Goal: Task Accomplishment & Management: Use online tool/utility

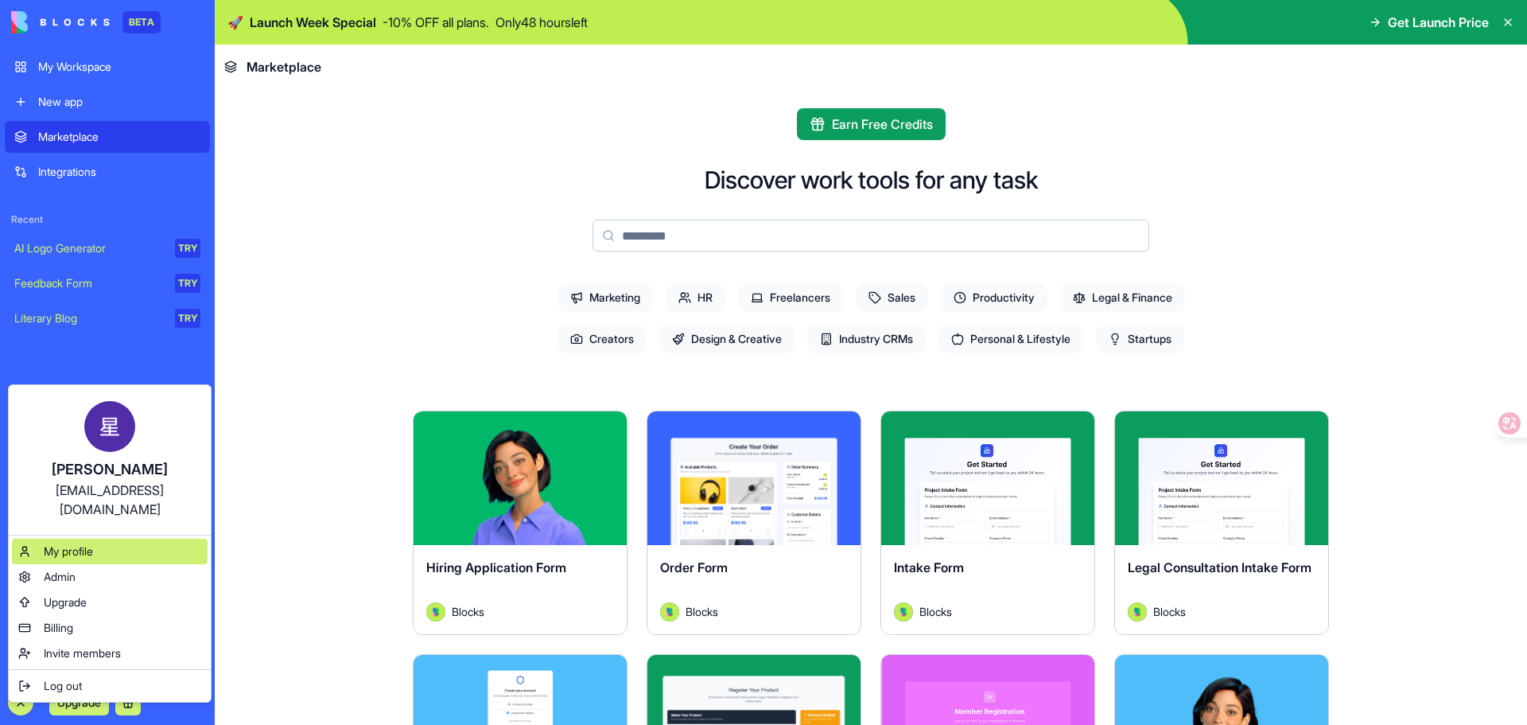
click at [115, 539] on div "My profile" at bounding box center [110, 551] width 196 height 25
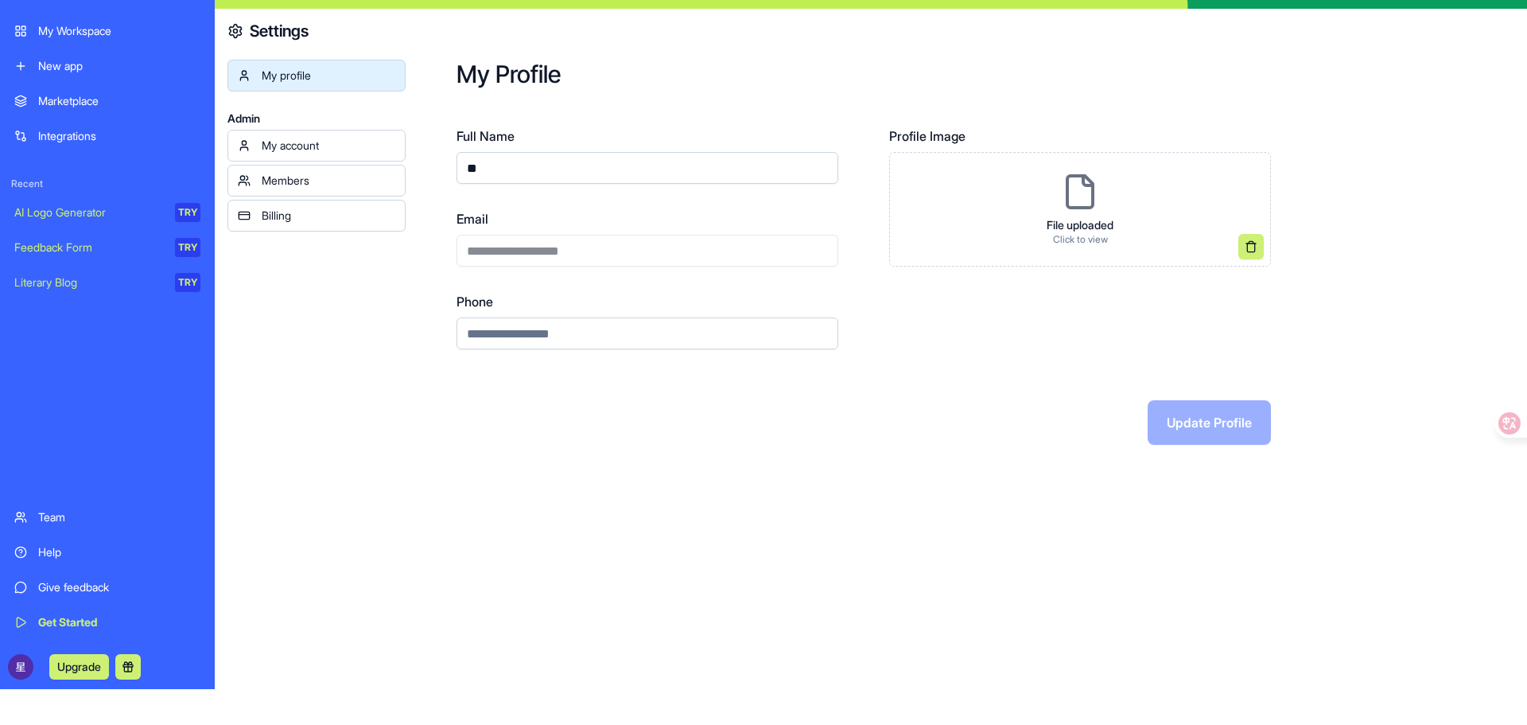
scroll to position [51, 0]
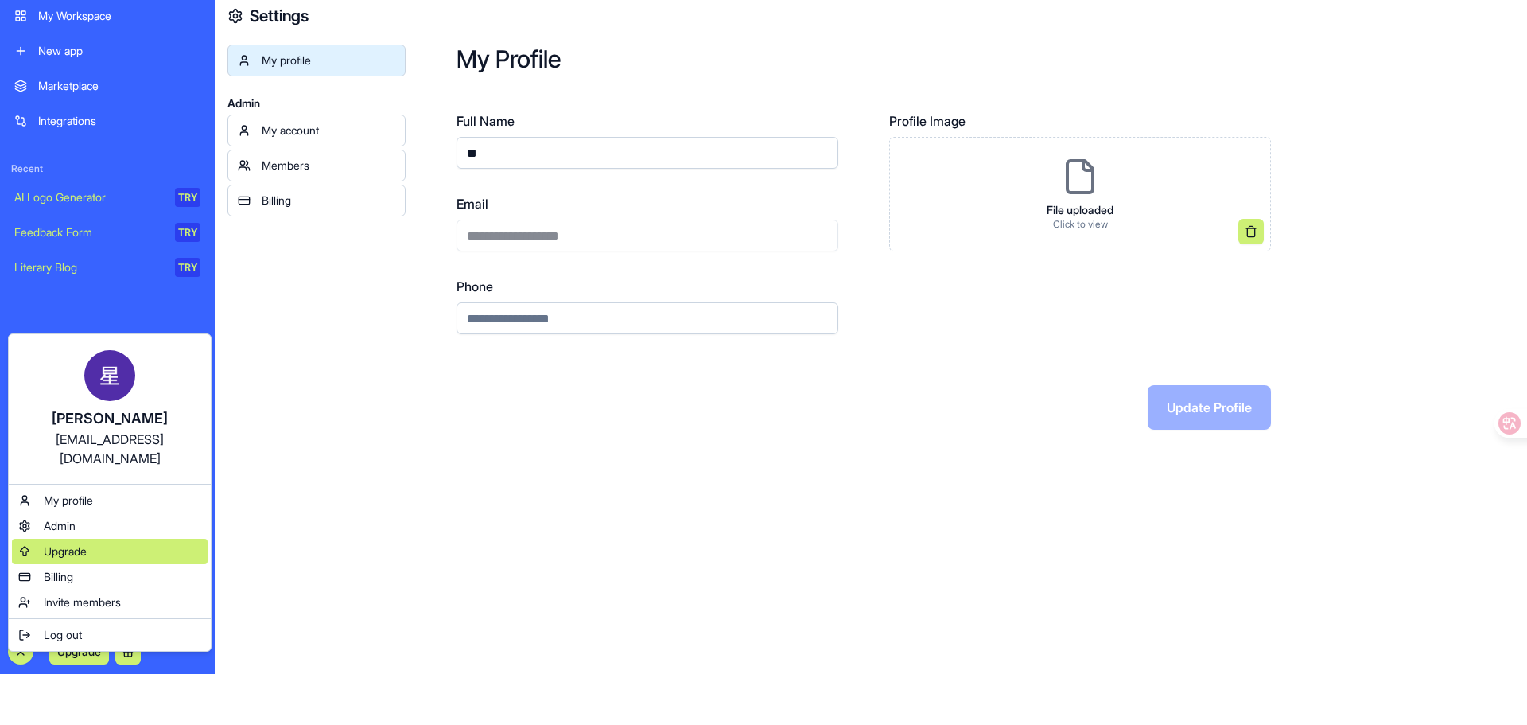
click at [98, 539] on div "Upgrade" at bounding box center [110, 551] width 196 height 25
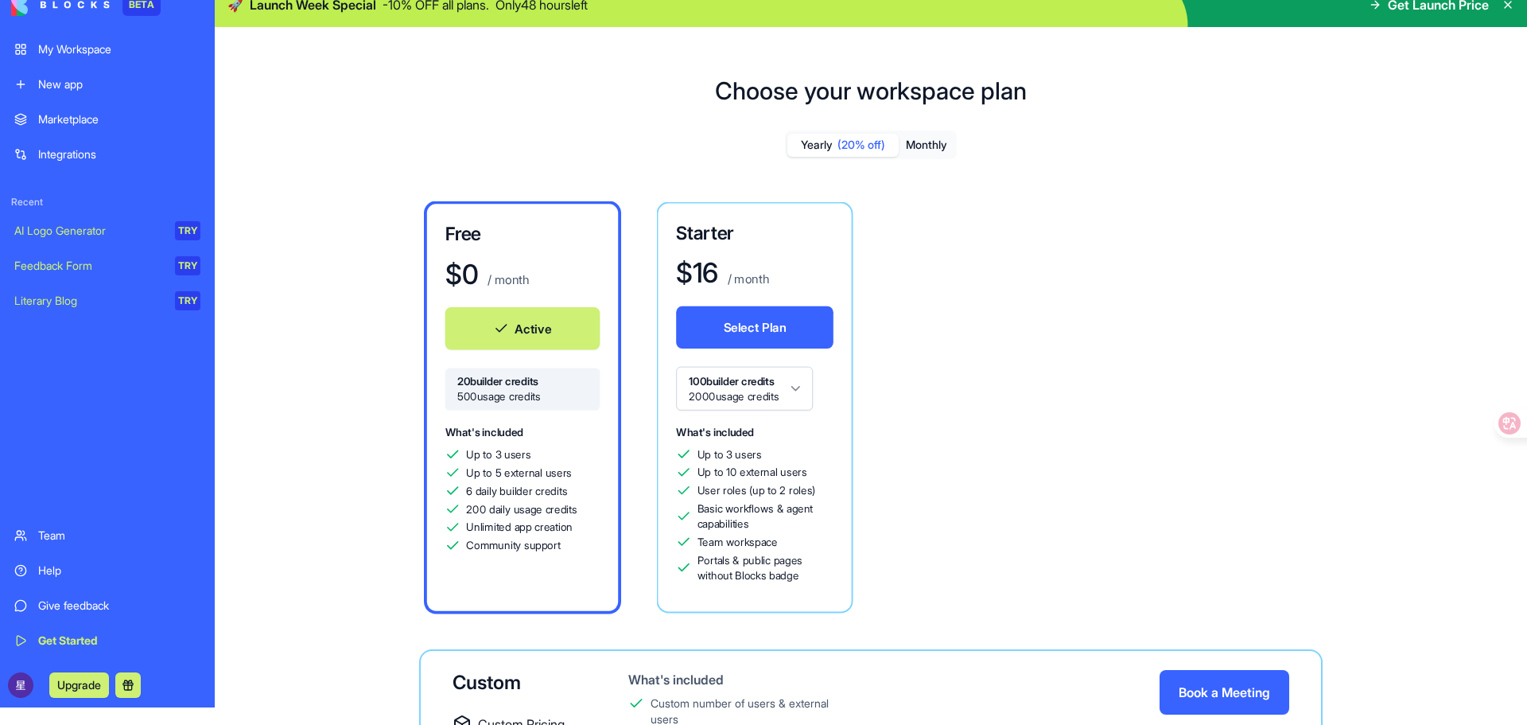
scroll to position [11, 0]
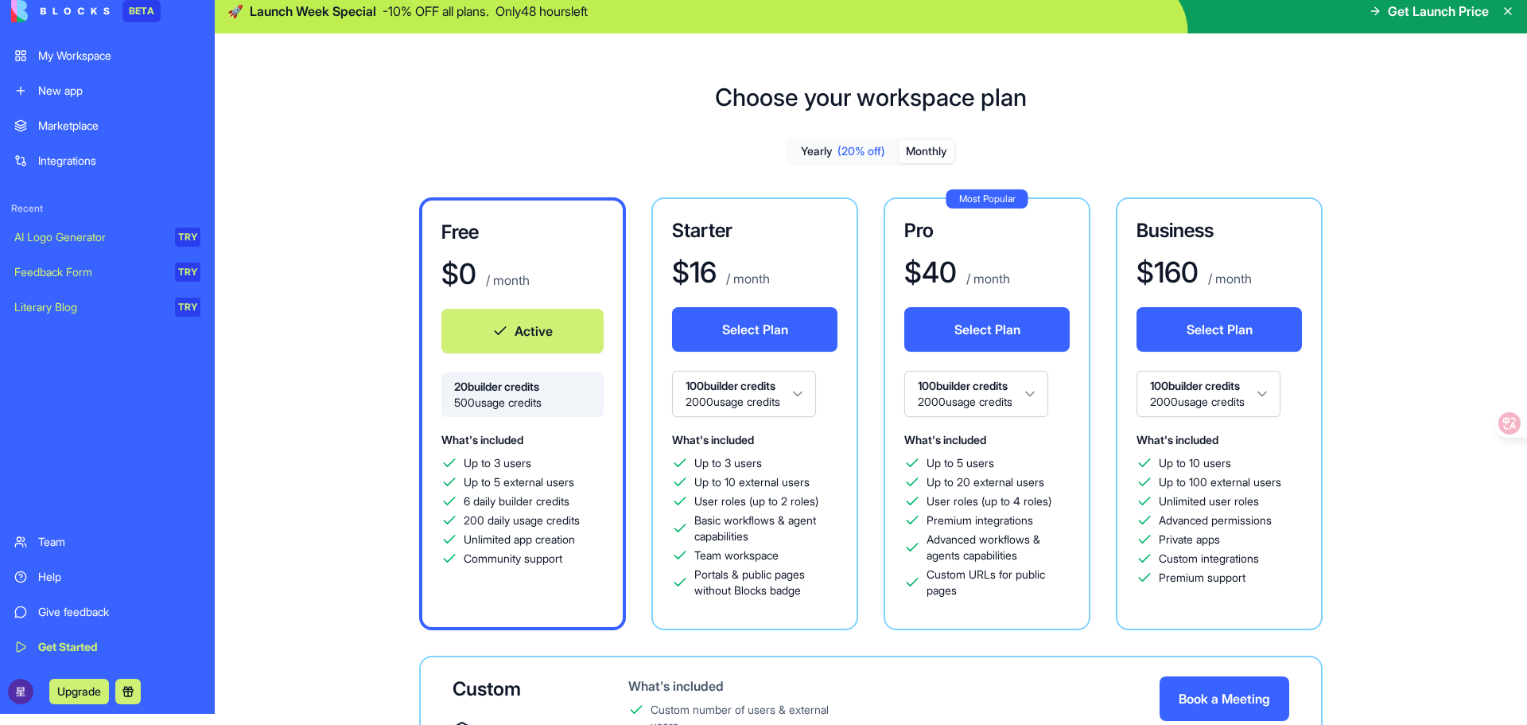
click at [932, 146] on button "Monthly" at bounding box center [927, 151] width 56 height 23
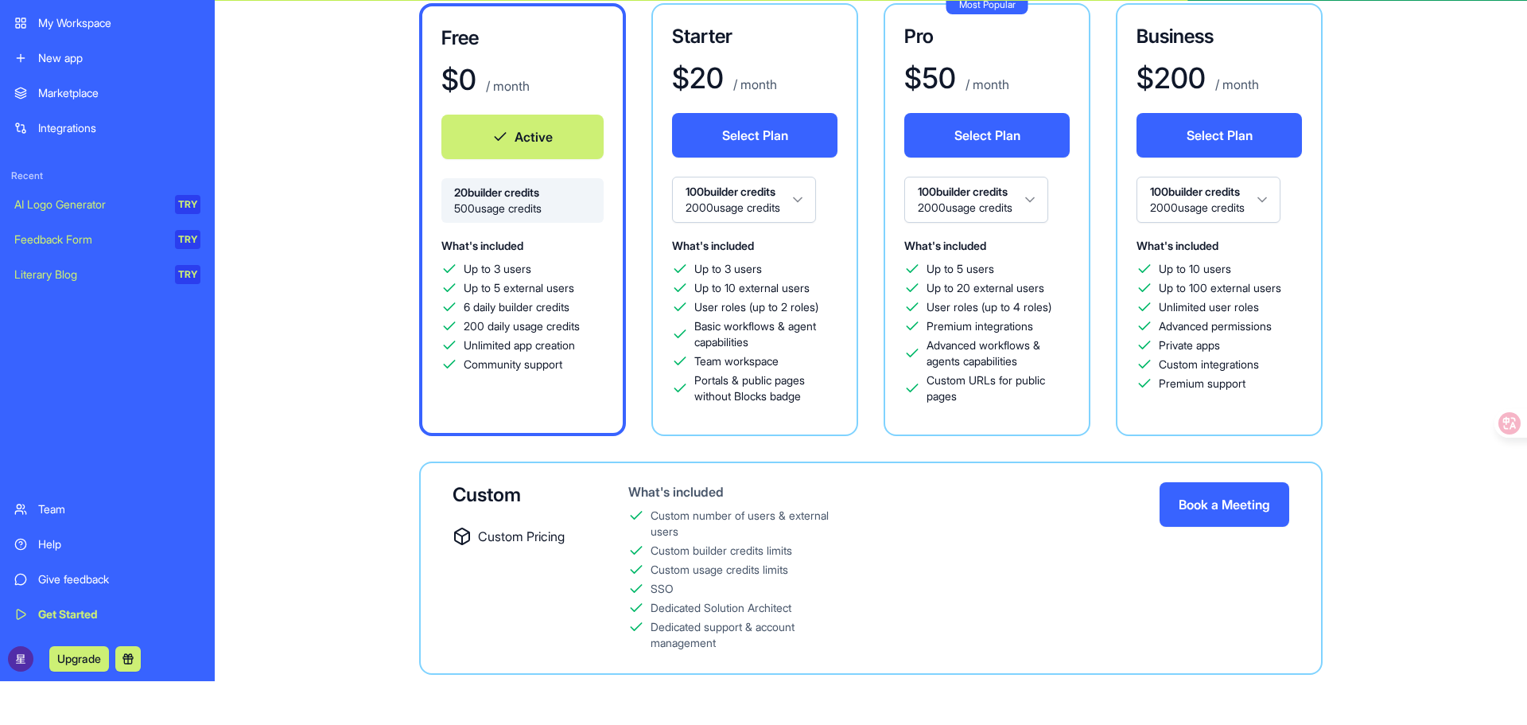
scroll to position [45, 0]
click at [124, 204] on div "AI Logo Generator" at bounding box center [89, 204] width 150 height 16
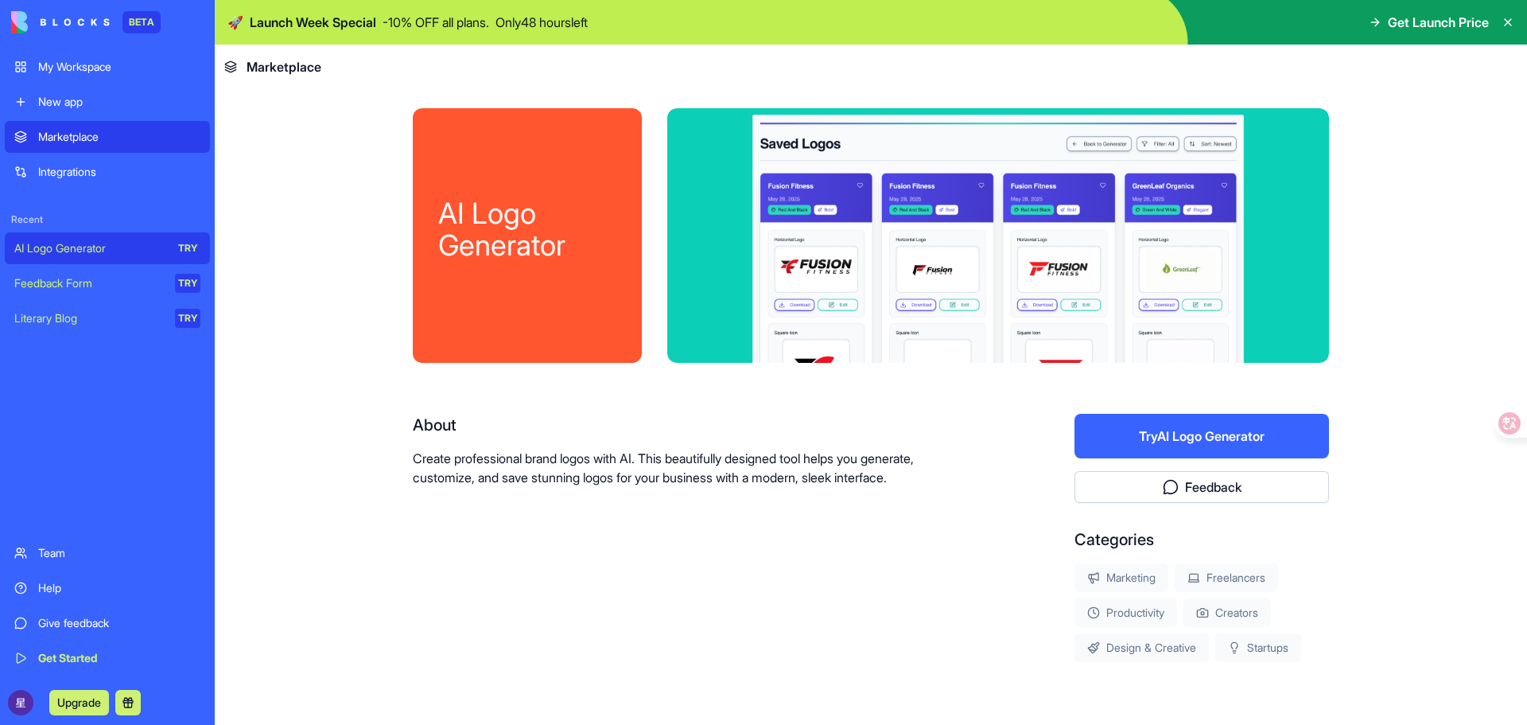
click at [115, 108] on div "New app" at bounding box center [119, 102] width 162 height 16
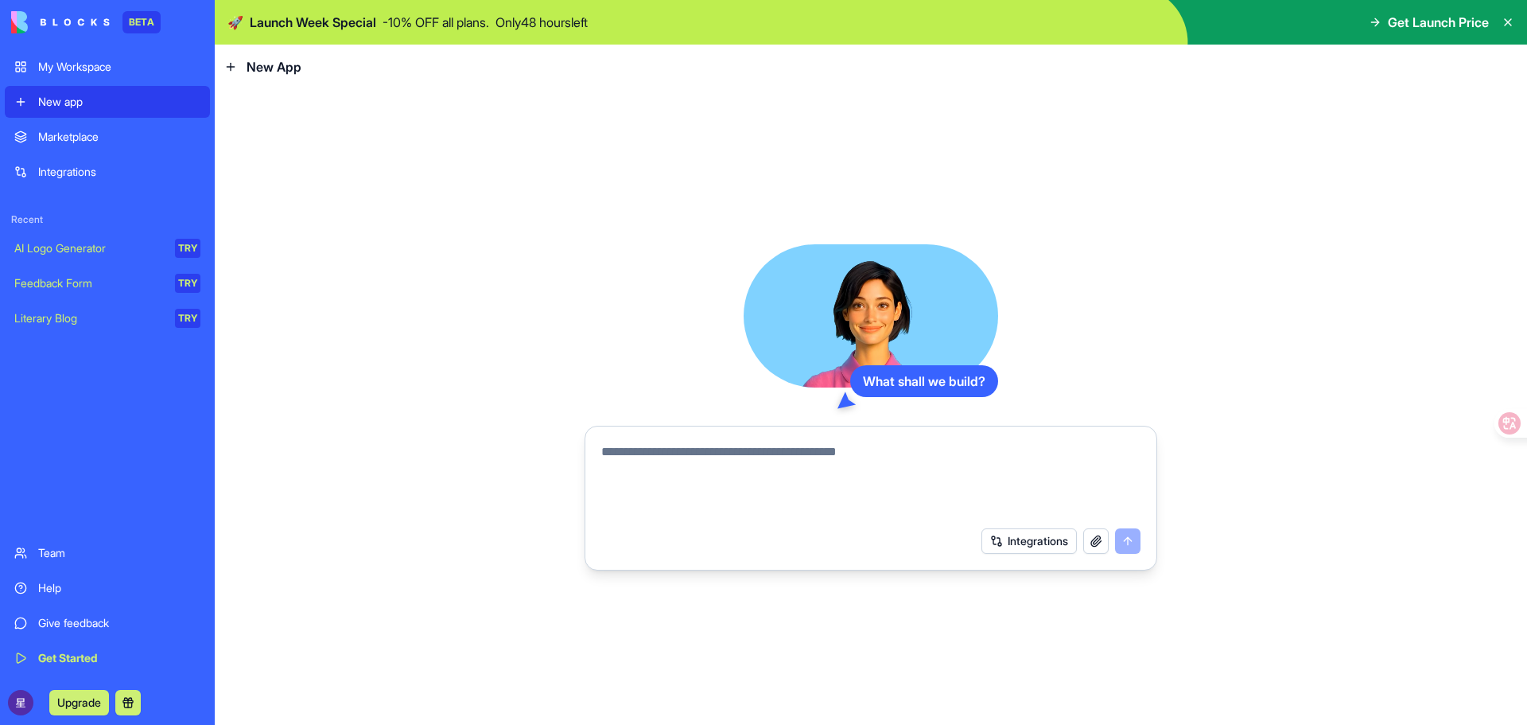
click at [719, 460] on textarea at bounding box center [870, 480] width 539 height 76
drag, startPoint x: 99, startPoint y: 117, endPoint x: 96, endPoint y: 132, distance: 15.3
click at [99, 118] on div "My Workspace New app Marketplace Integrations Recent AI Logo Generator TRY Feed…" at bounding box center [107, 362] width 205 height 623
click at [98, 134] on div "Marketplace" at bounding box center [119, 137] width 162 height 16
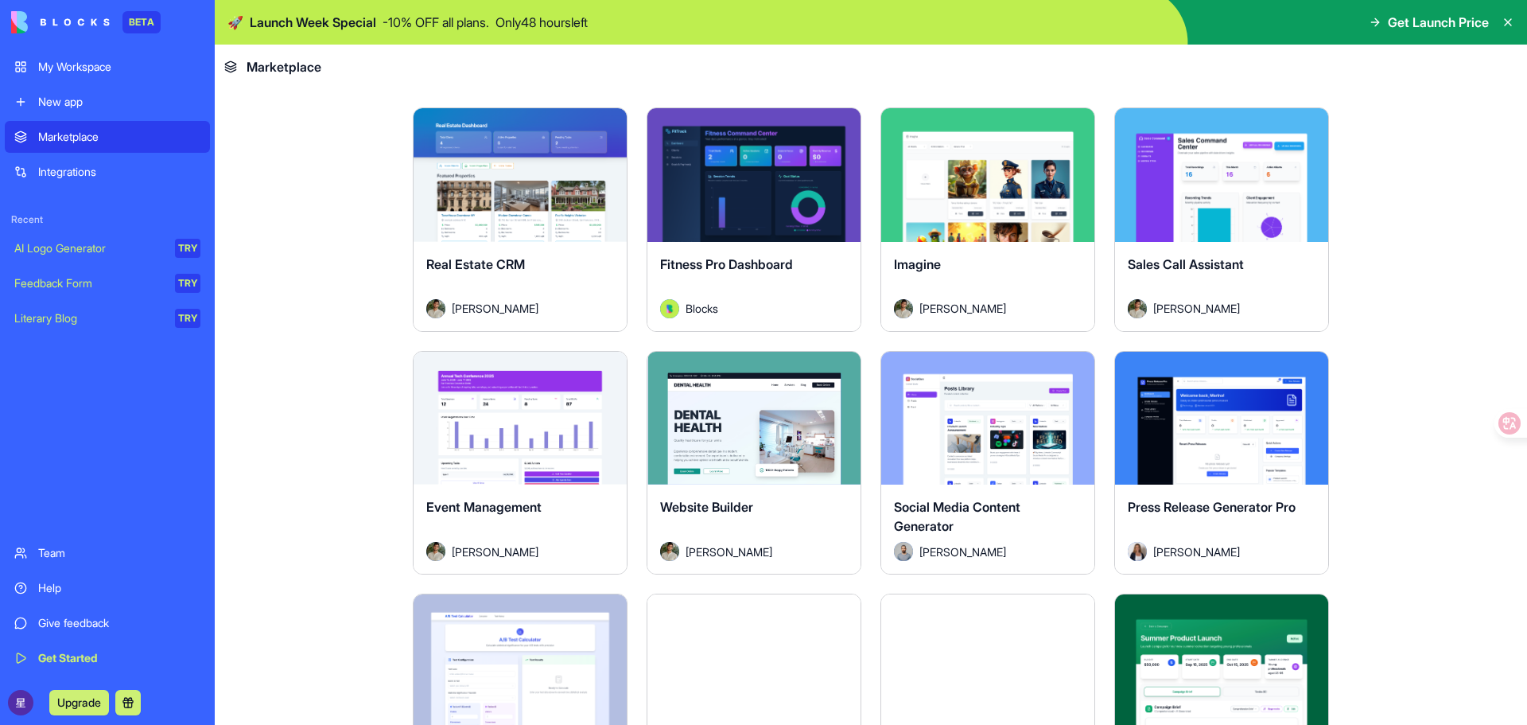
scroll to position [3213, 0]
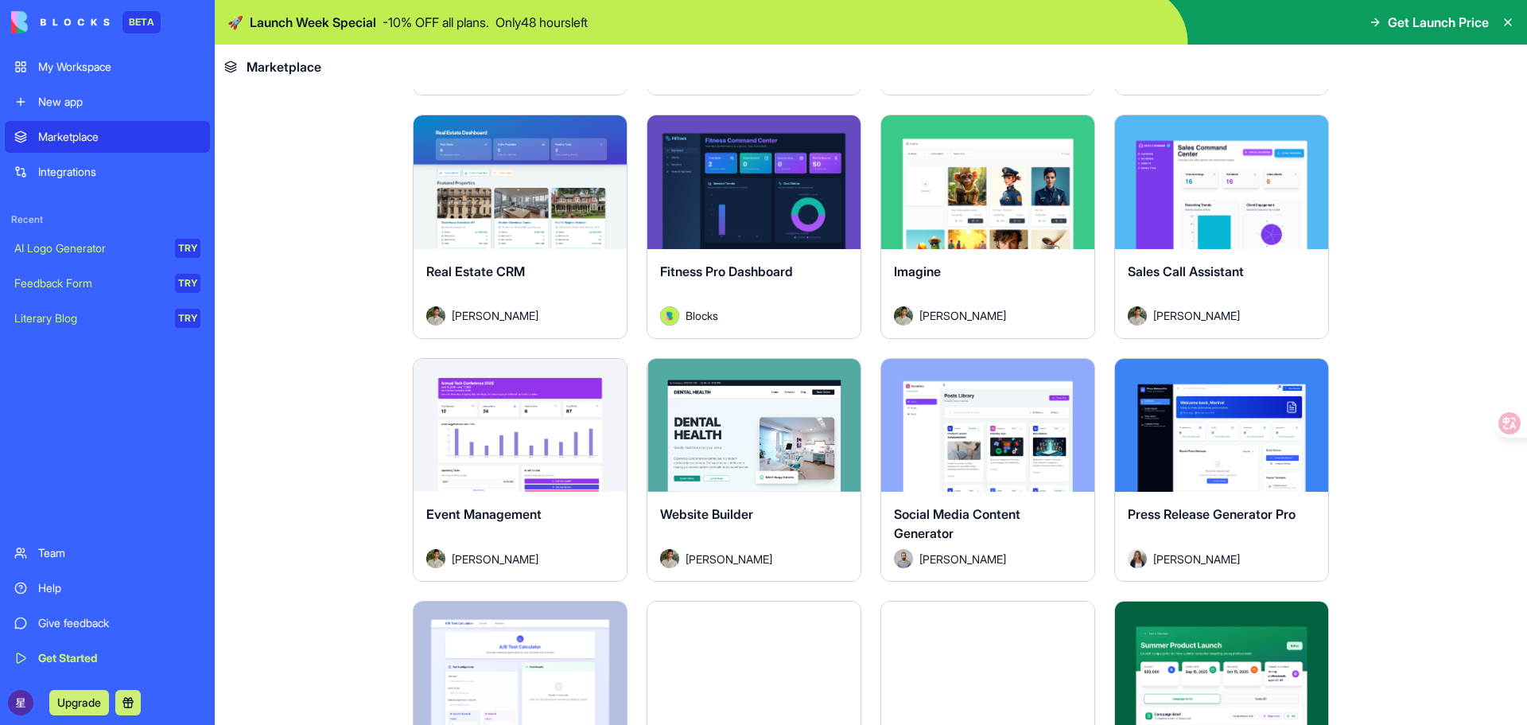
click at [135, 706] on button at bounding box center [127, 702] width 25 height 25
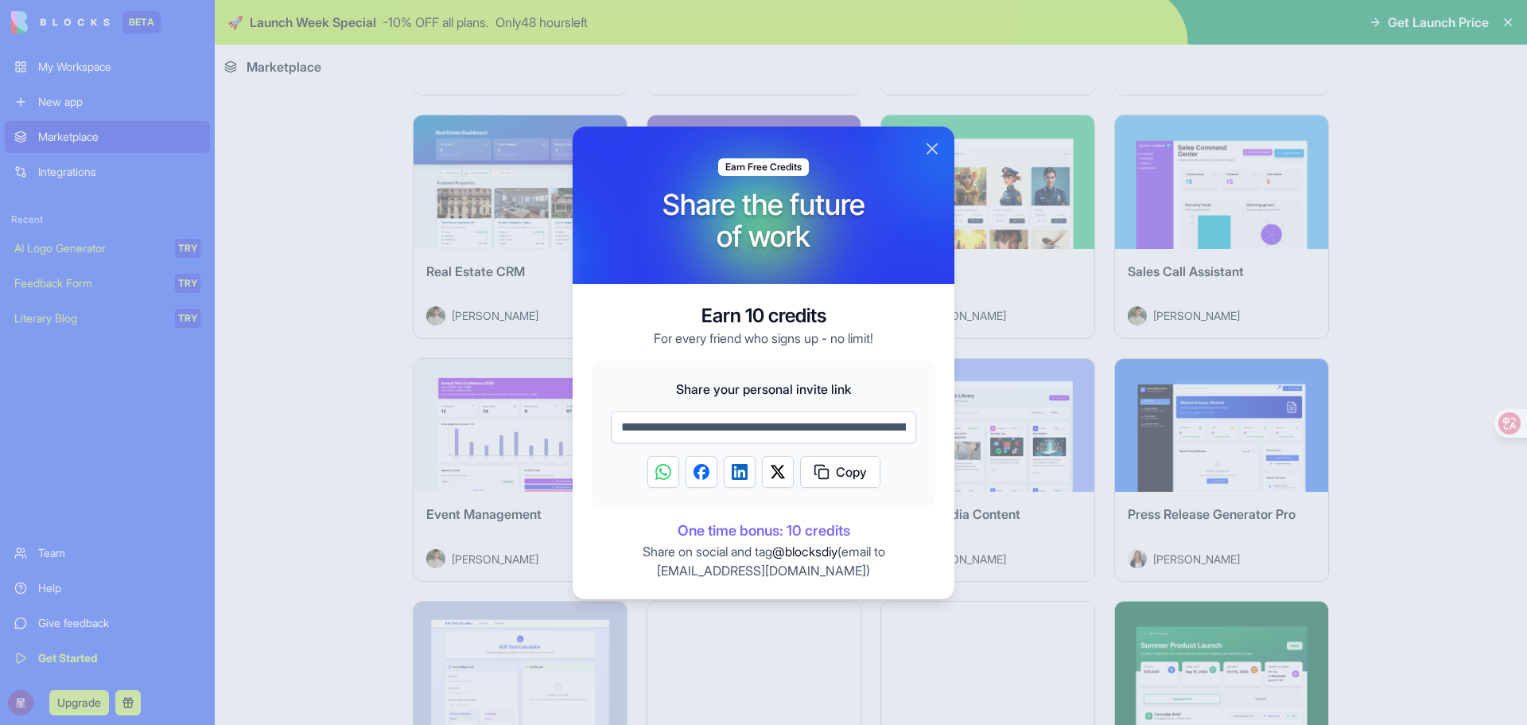
click at [932, 148] on button "Close" at bounding box center [932, 148] width 19 height 19
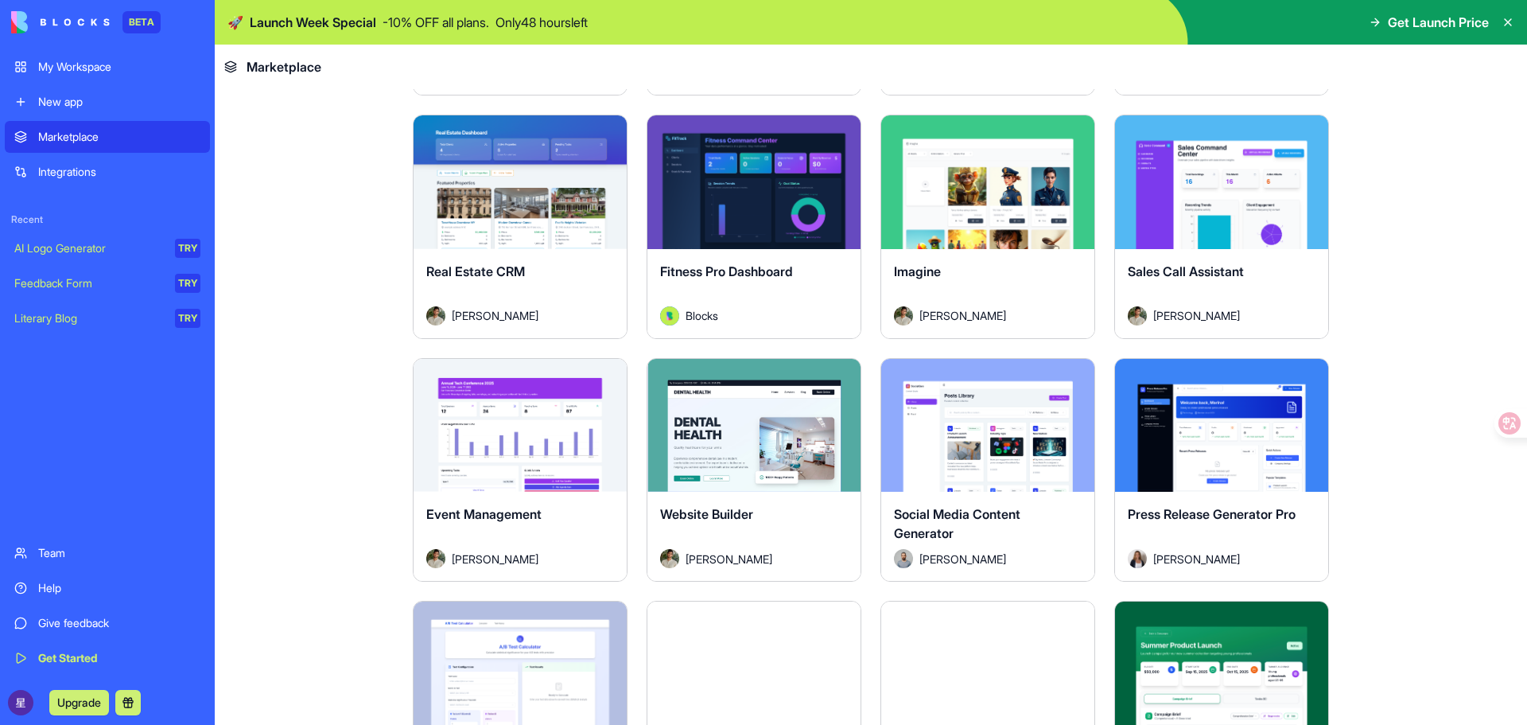
click at [61, 72] on div "My Workspace" at bounding box center [119, 67] width 162 height 16
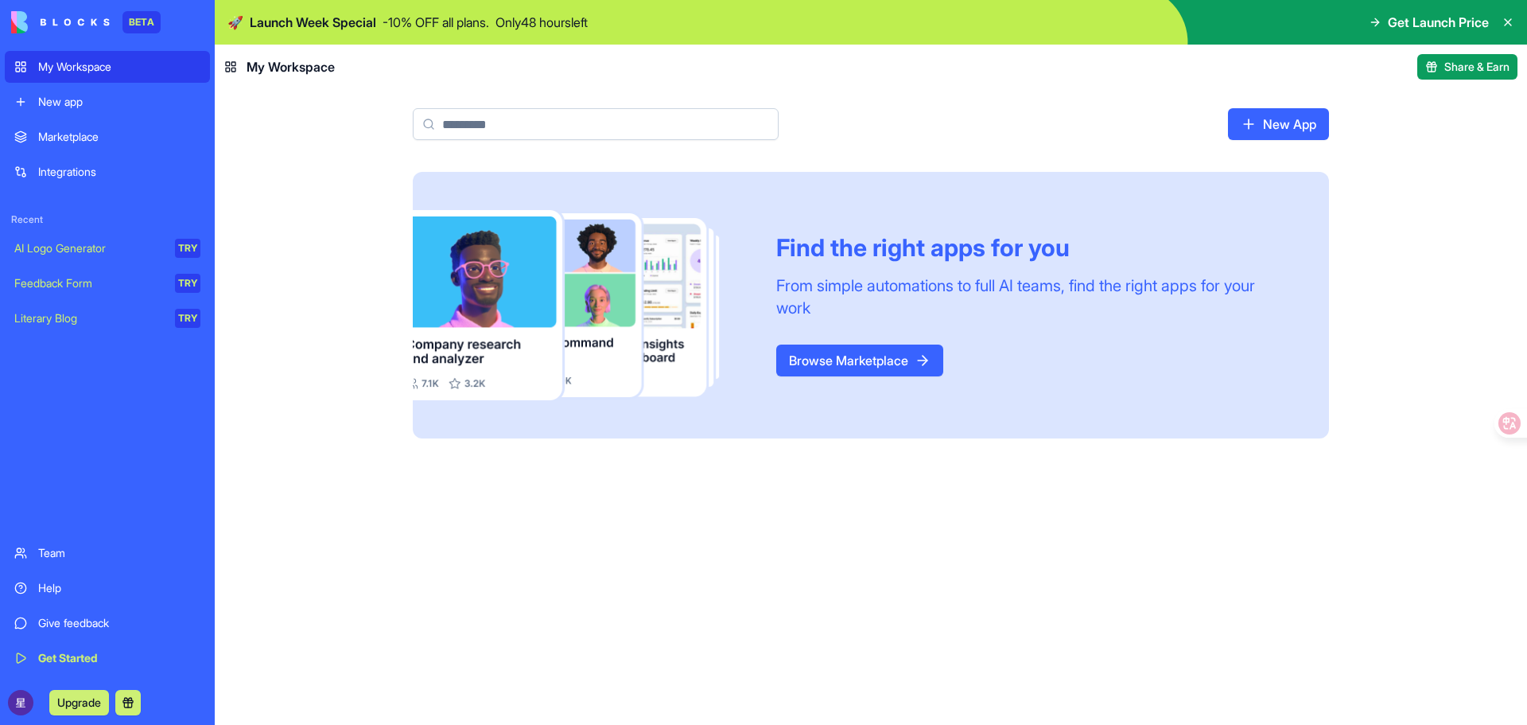
click at [885, 368] on link "Browse Marketplace" at bounding box center [859, 360] width 167 height 32
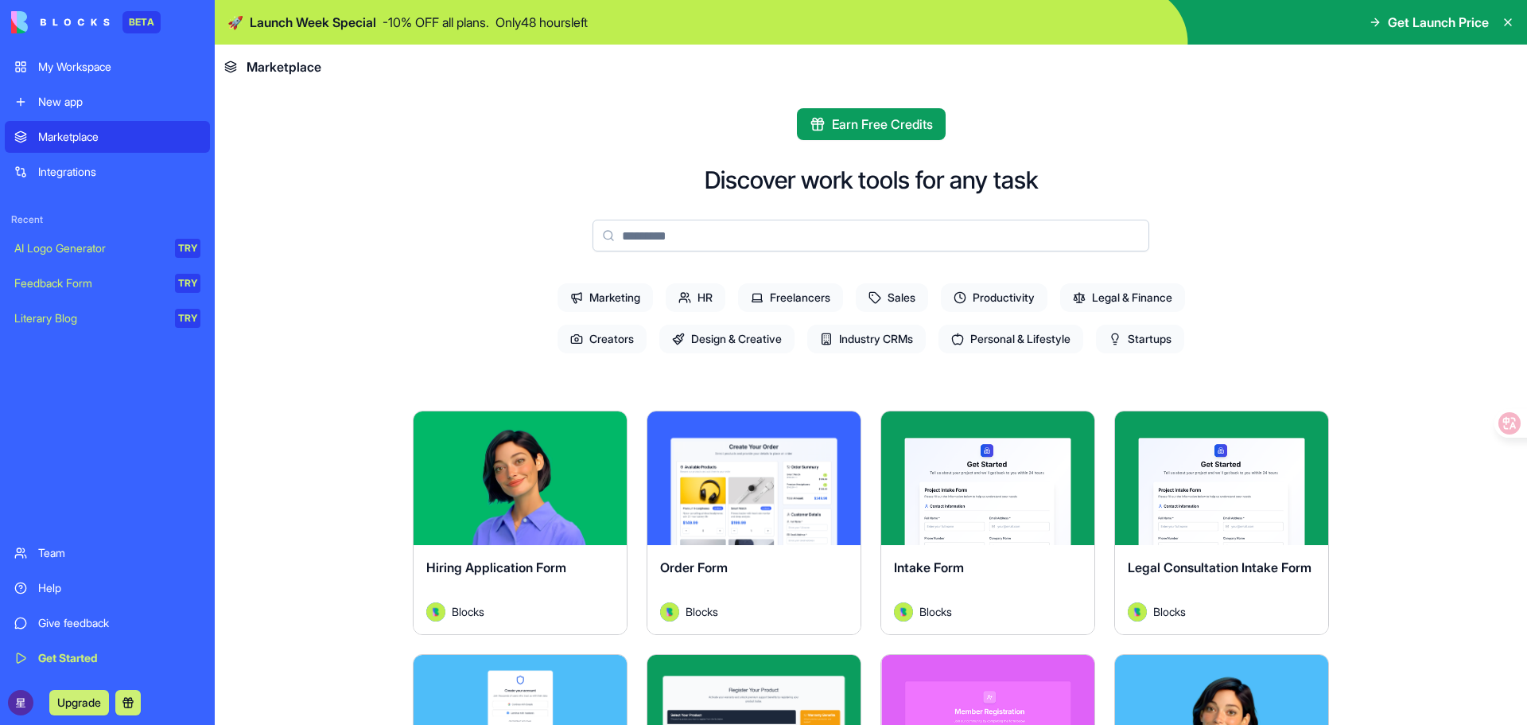
click at [606, 305] on span "Marketing" at bounding box center [605, 297] width 95 height 29
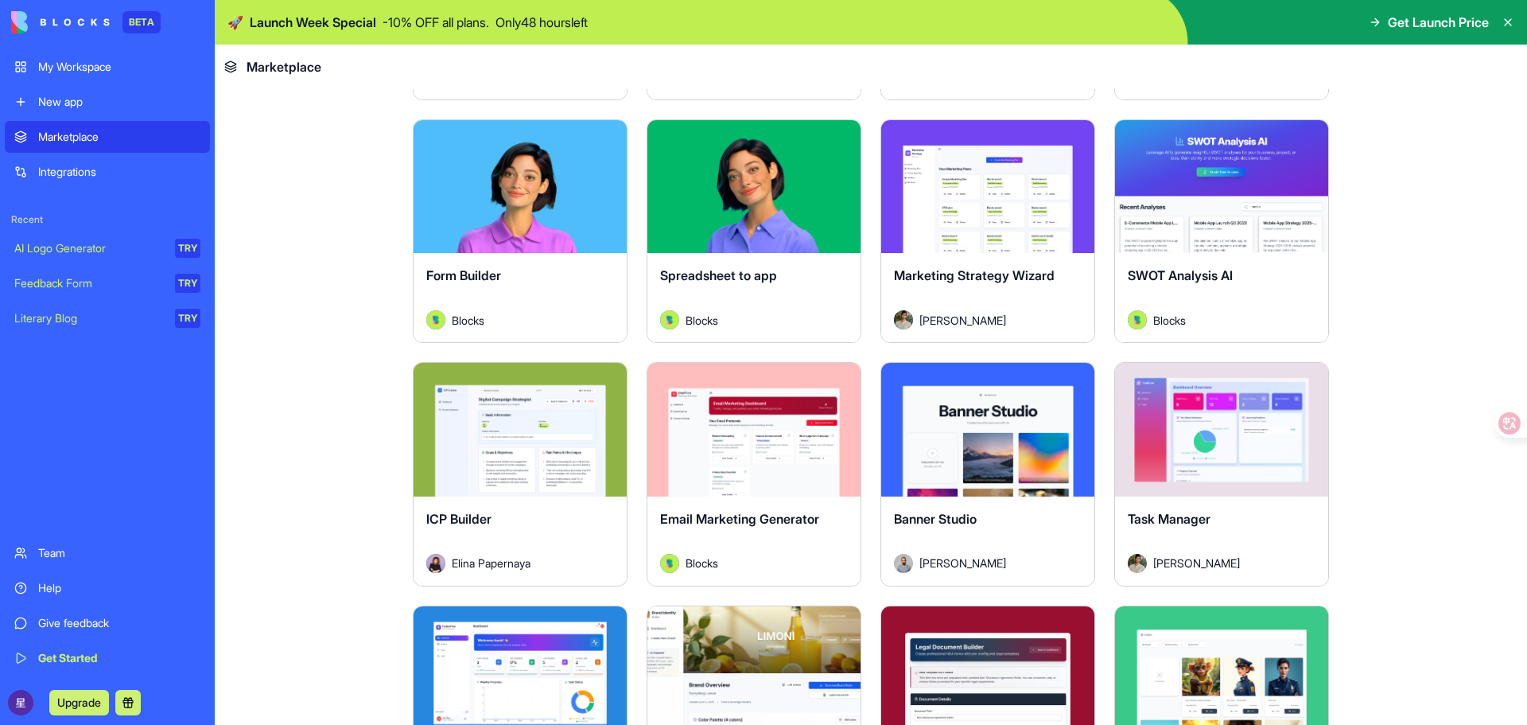
scroll to position [557, 0]
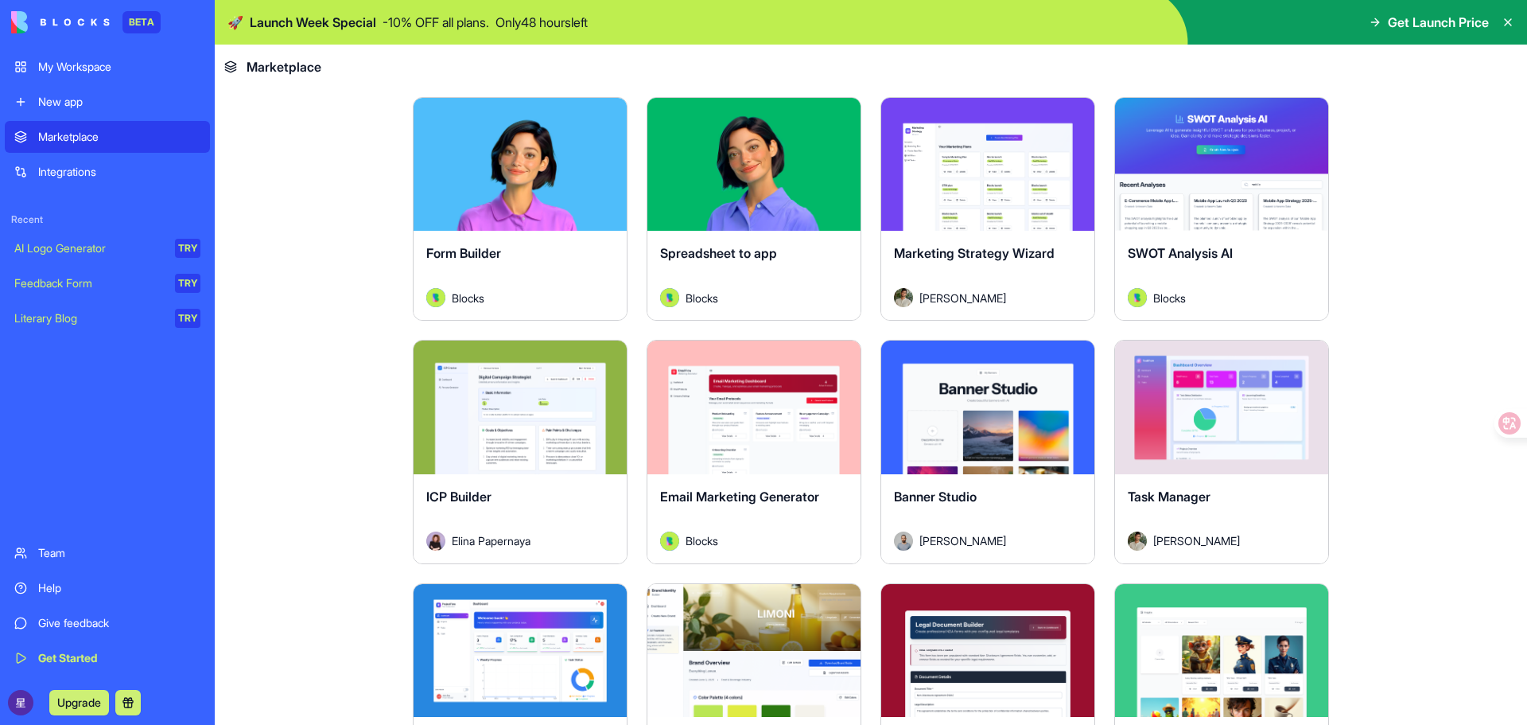
click at [1216, 400] on button "Explore" at bounding box center [1221, 407] width 119 height 32
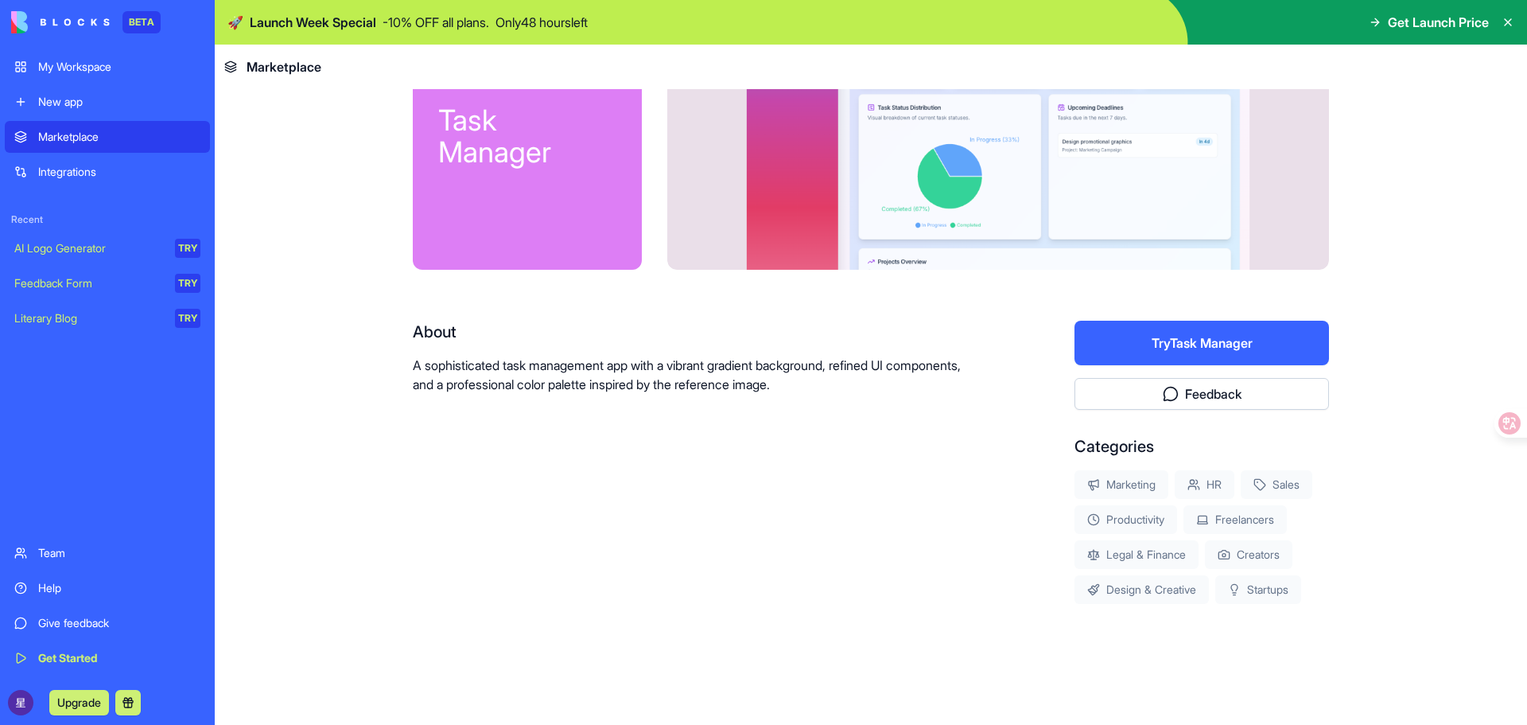
scroll to position [93, 0]
click at [1173, 342] on button "Try Task Manager" at bounding box center [1202, 343] width 255 height 45
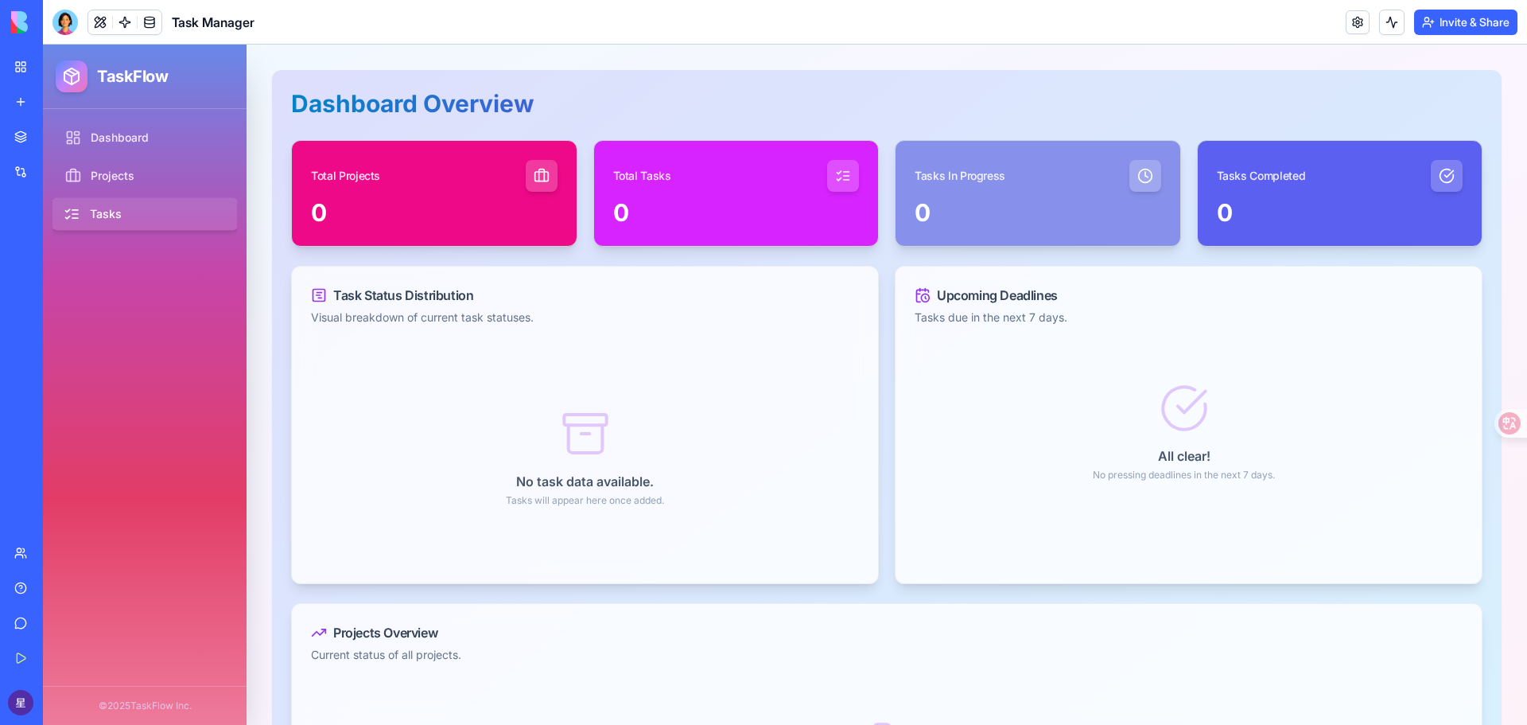
click at [130, 214] on link "Tasks" at bounding box center [145, 214] width 189 height 33
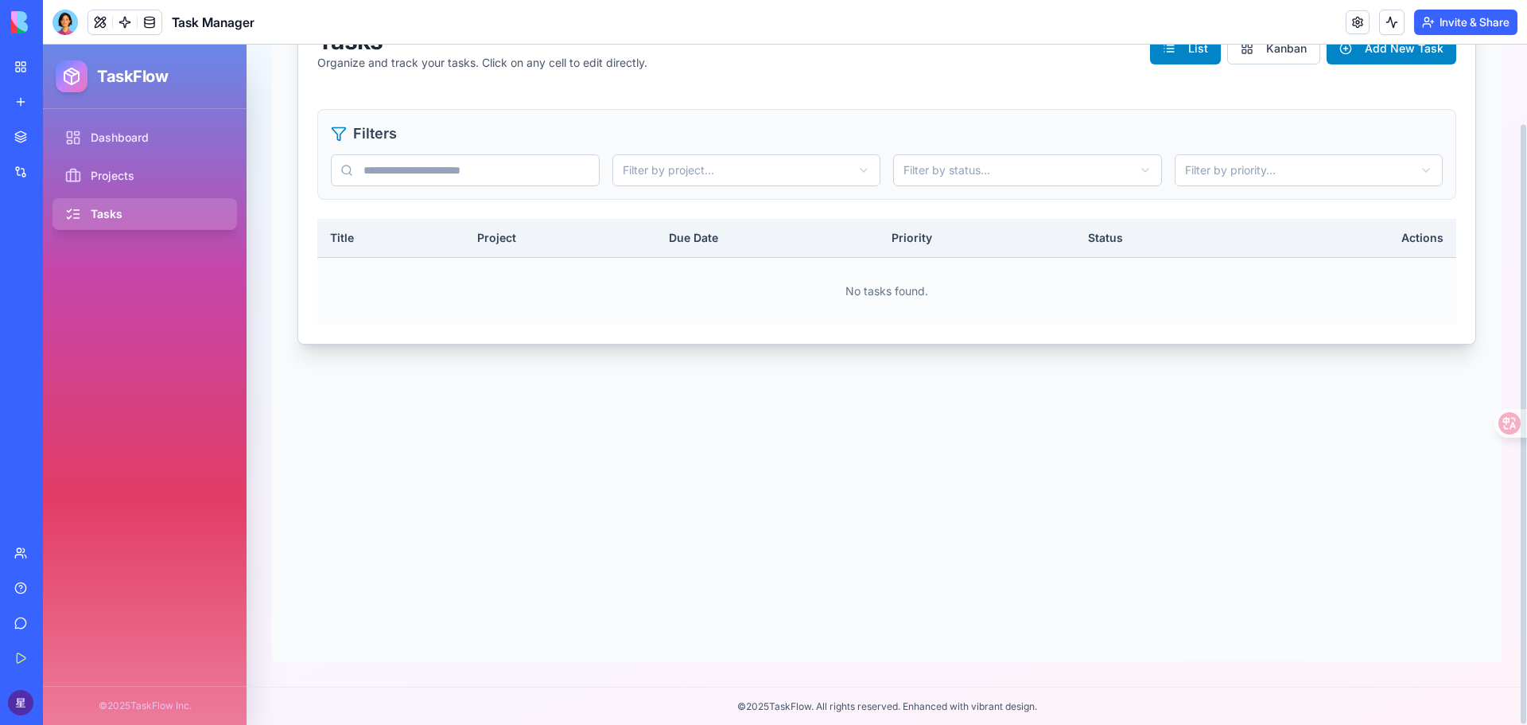
scroll to position [90, 0]
click at [128, 139] on link "Dashboard" at bounding box center [145, 138] width 189 height 33
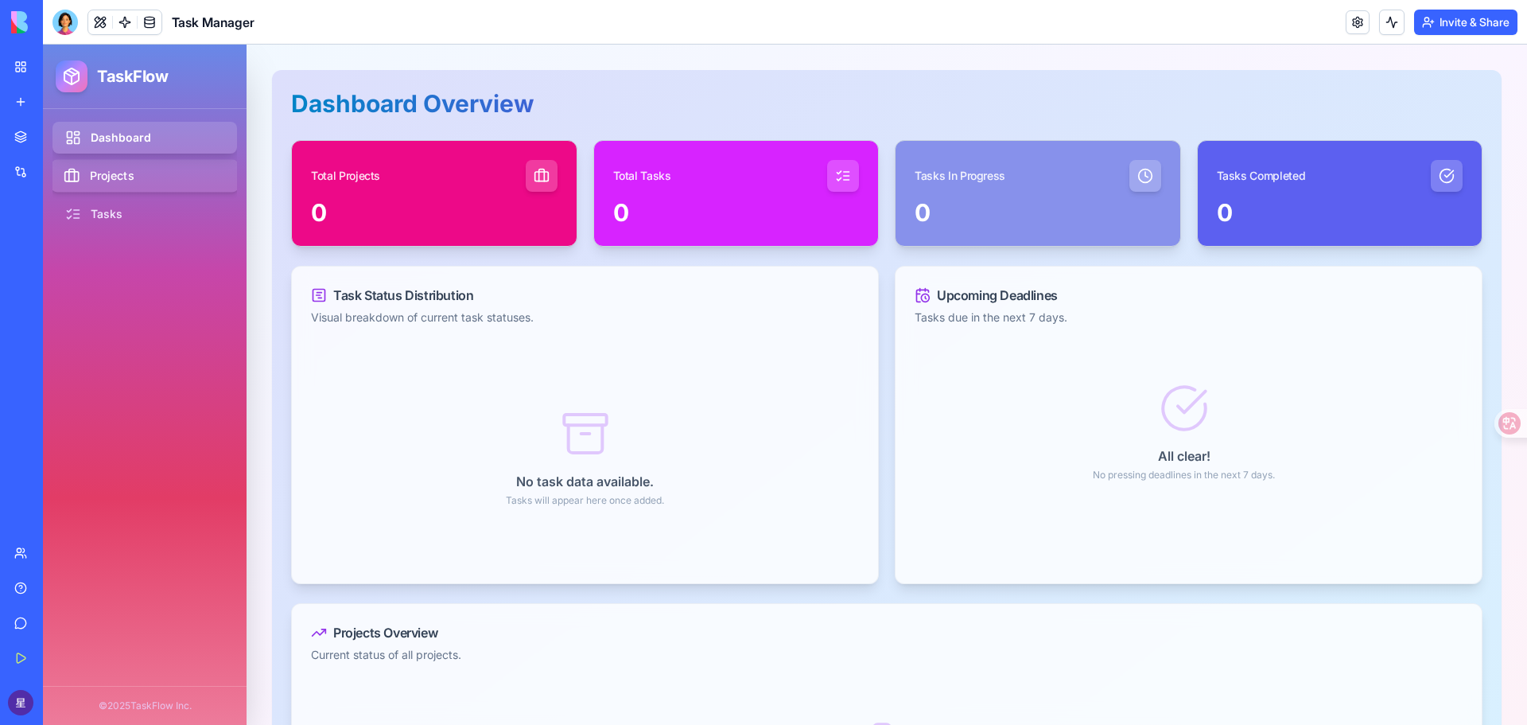
click at [138, 176] on link "Projects" at bounding box center [145, 176] width 189 height 33
